Goal: Check status: Check status

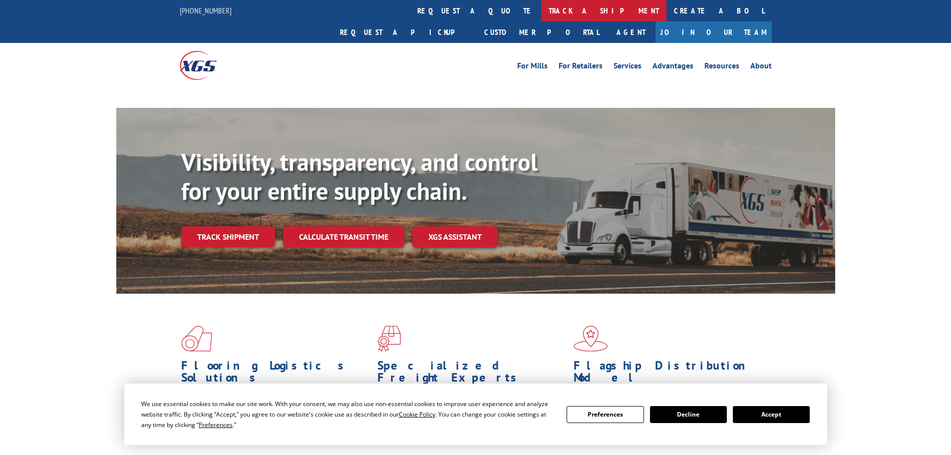
click at [541, 12] on link "track a shipment" at bounding box center [603, 10] width 125 height 21
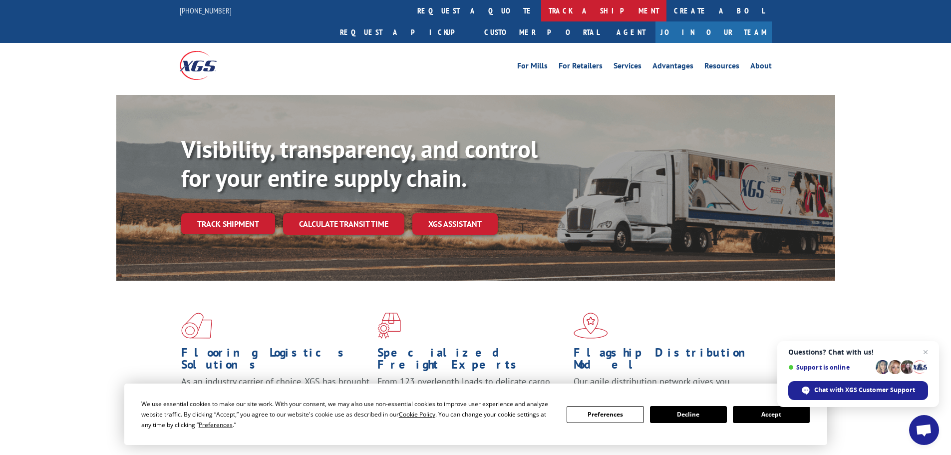
click at [541, 10] on link "track a shipment" at bounding box center [603, 10] width 125 height 21
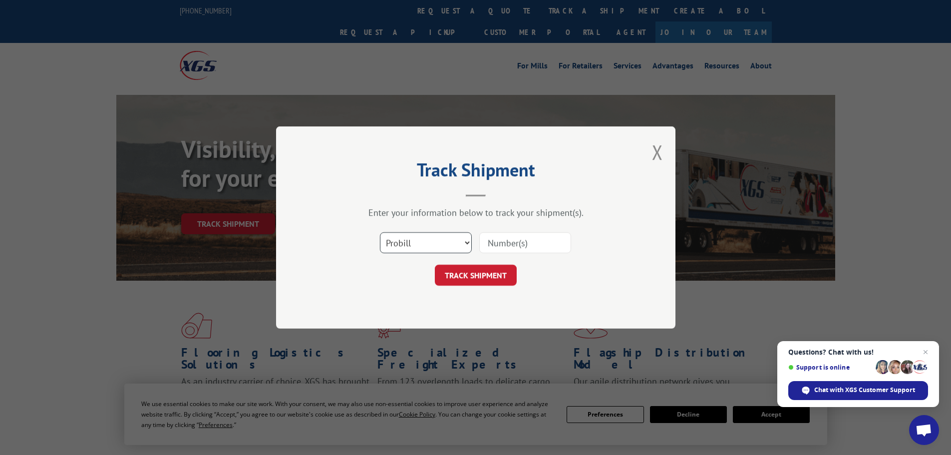
click at [428, 239] on select "Select category... Probill BOL PO" at bounding box center [426, 242] width 92 height 21
select select "po"
click at [380, 232] on select "Select category... Probill BOL PO" at bounding box center [426, 242] width 92 height 21
click at [499, 242] on input at bounding box center [525, 242] width 92 height 21
paste input "38540031"
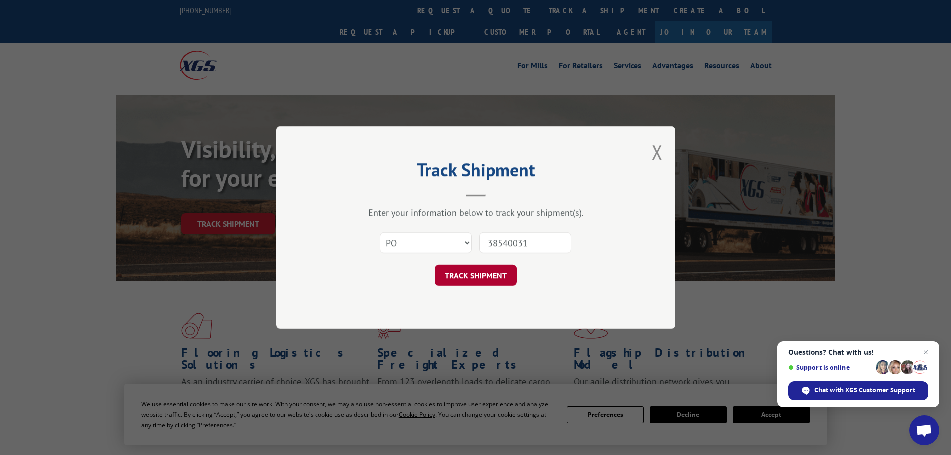
type input "38540031"
click at [465, 277] on button "TRACK SHIPMENT" at bounding box center [476, 275] width 82 height 21
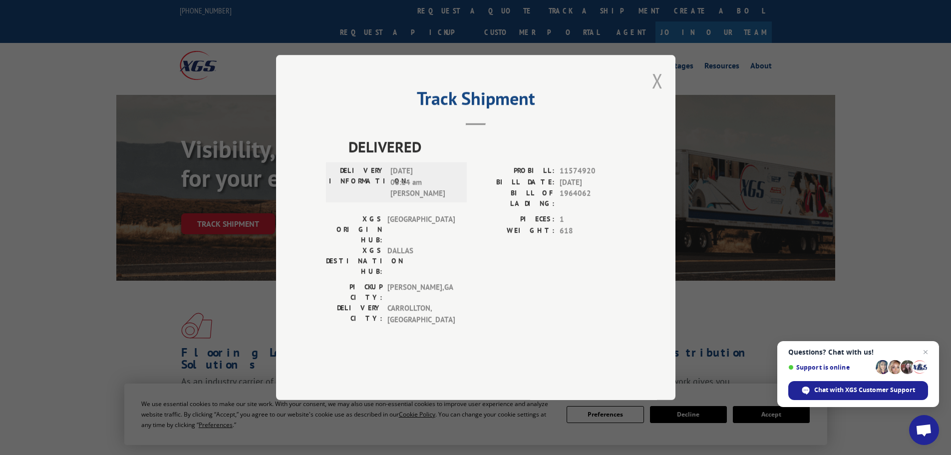
click at [659, 94] on button "Close modal" at bounding box center [657, 80] width 11 height 26
